Goal: Task Accomplishment & Management: Complete application form

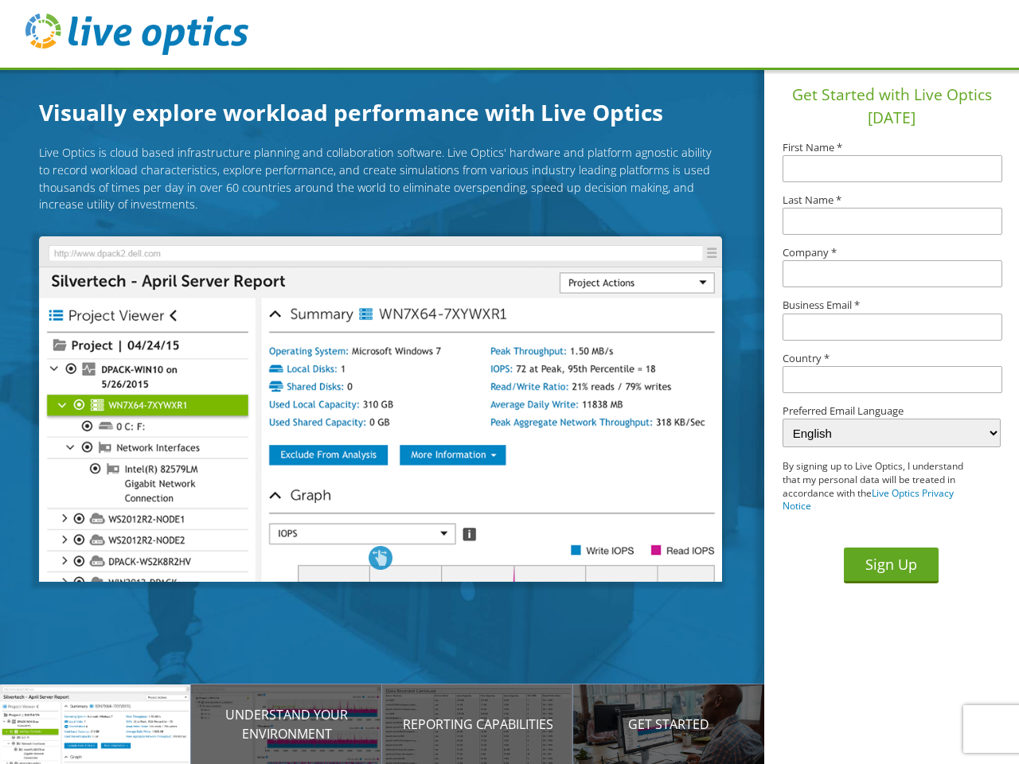
click at [392, 411] on img at bounding box center [380, 408] width 682 height 345
click at [96, 724] on p "Introducing Live Optics" at bounding box center [95, 724] width 191 height 19
click at [287, 724] on p "Understand your environment" at bounding box center [286, 724] width 191 height 38
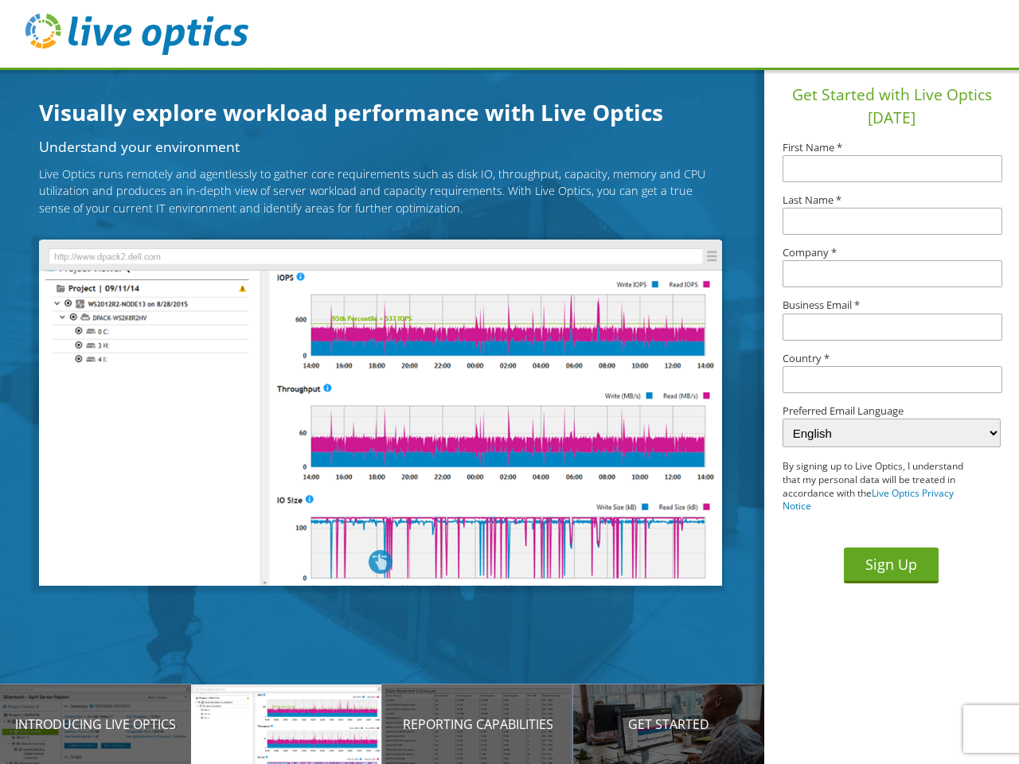
click at [478, 724] on p "Reporting Capabilities" at bounding box center [477, 724] width 191 height 19
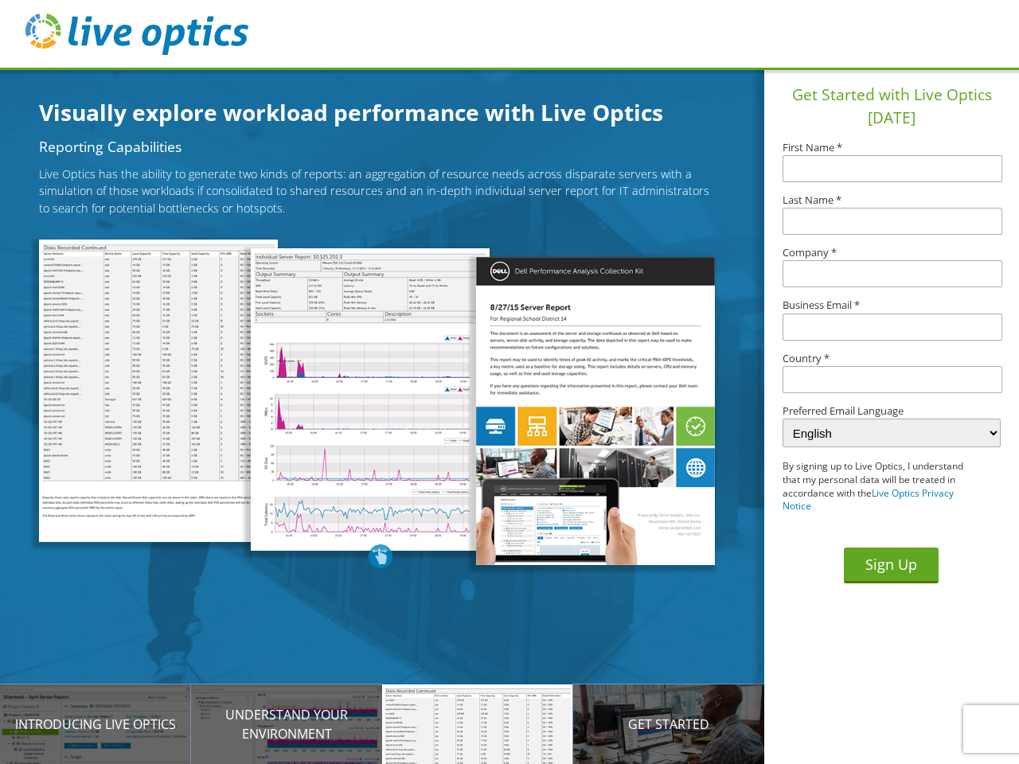
click at [669, 724] on p "Get Started" at bounding box center [668, 724] width 191 height 19
click at [892, 380] on input "text" at bounding box center [892, 379] width 220 height 27
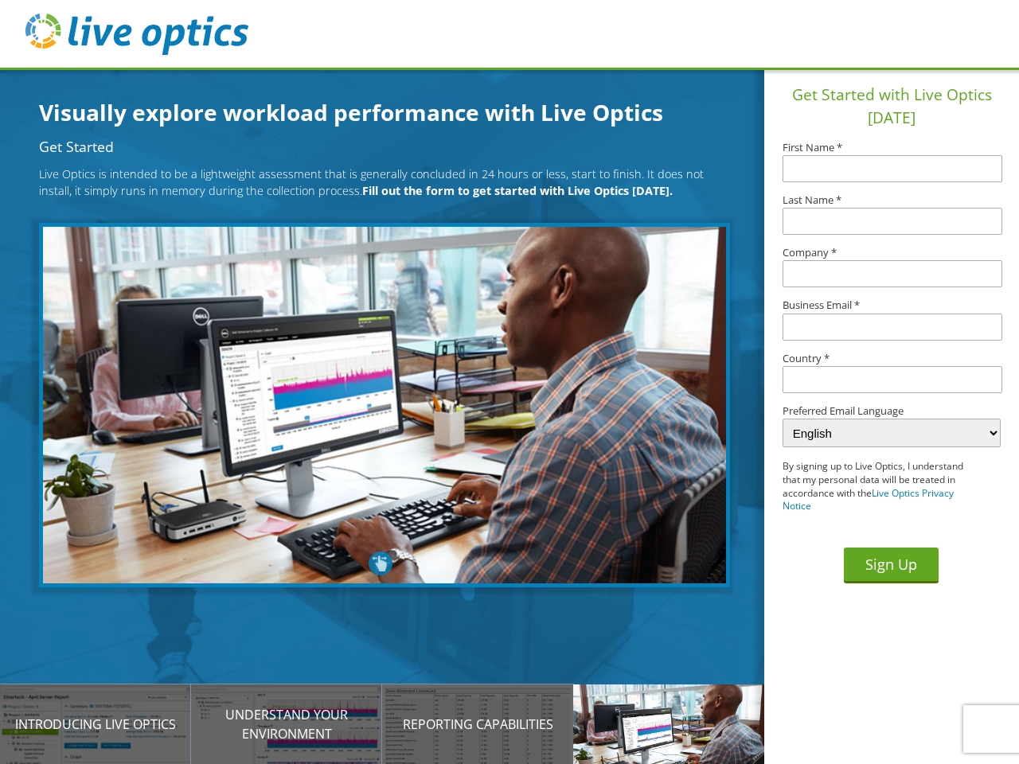
click at [891, 565] on button "Sign Up" at bounding box center [891, 566] width 95 height 36
